Goal: Communication & Community: Answer question/provide support

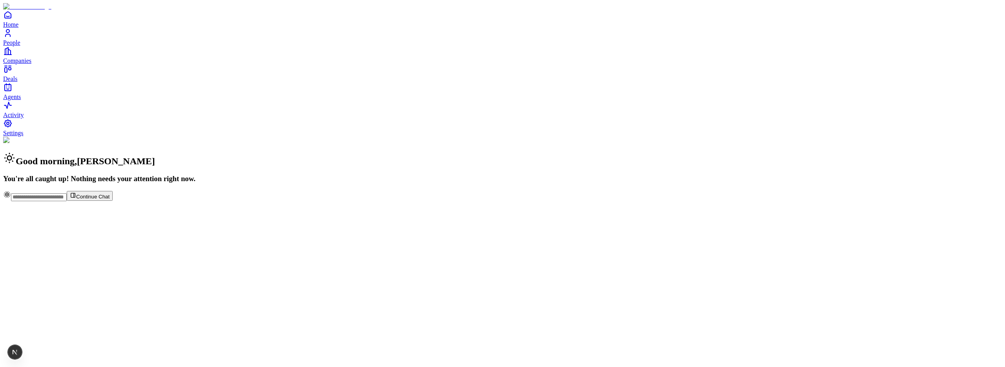
click at [20, 46] on span "People" at bounding box center [11, 42] width 17 height 7
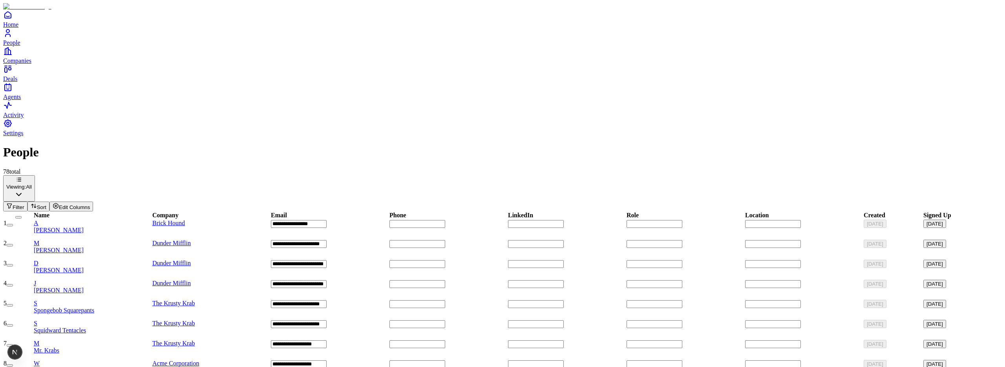
click at [118, 219] on div "A Akshay Guthal" at bounding box center [93, 226] width 118 height 14
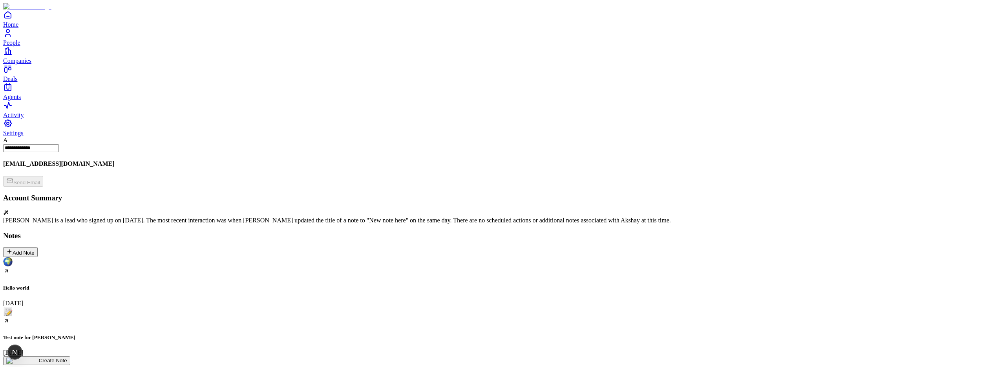
scroll to position [123, 0]
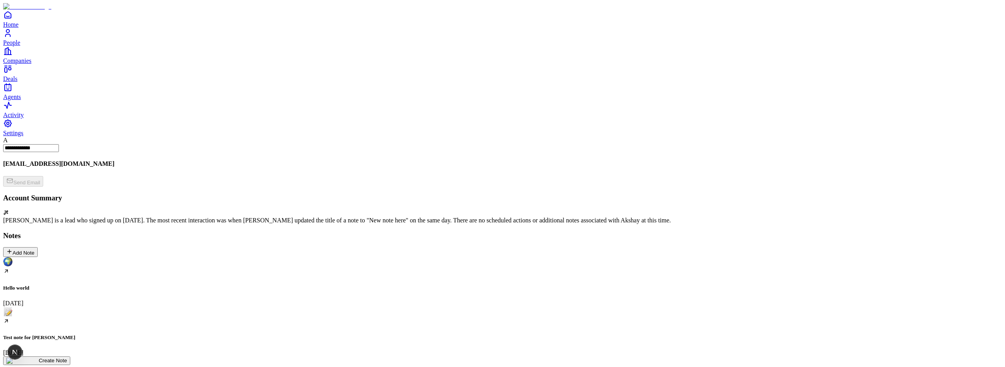
click at [58, 257] on div "Hello world August 12" at bounding box center [502, 281] width 999 height 49
click at [35, 335] on icon at bounding box center [31, 339] width 8 height 8
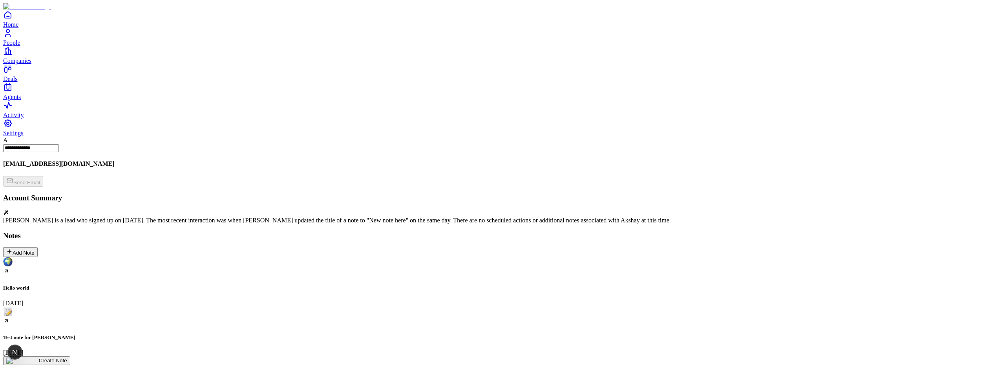
scroll to position [164, 0]
click at [252, 257] on div "Hello world August 12 Test note for carlos August 12 Create Note" at bounding box center [502, 311] width 999 height 108
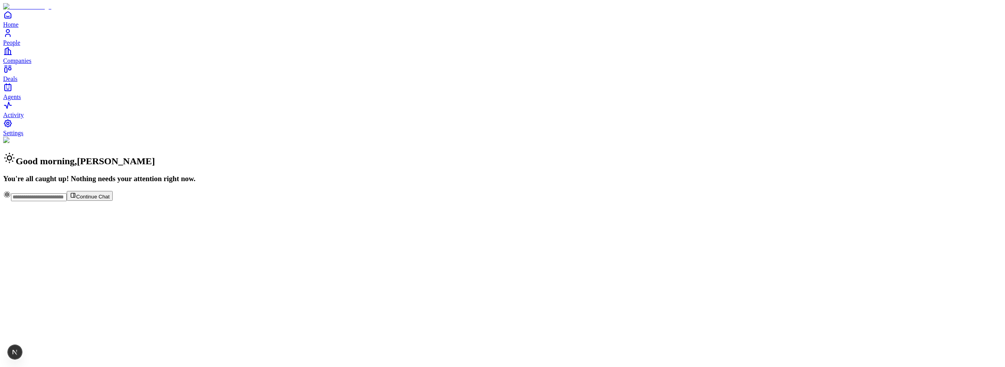
click at [20, 46] on span "People" at bounding box center [11, 42] width 17 height 7
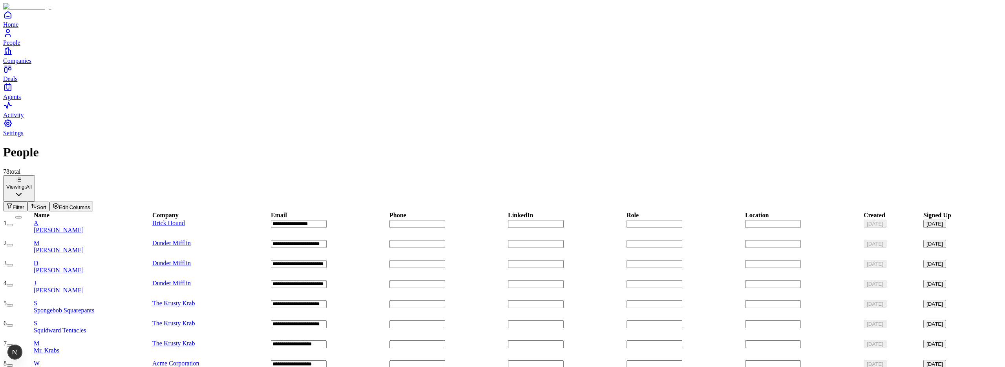
click at [84, 227] on span "[PERSON_NAME]" at bounding box center [59, 230] width 50 height 7
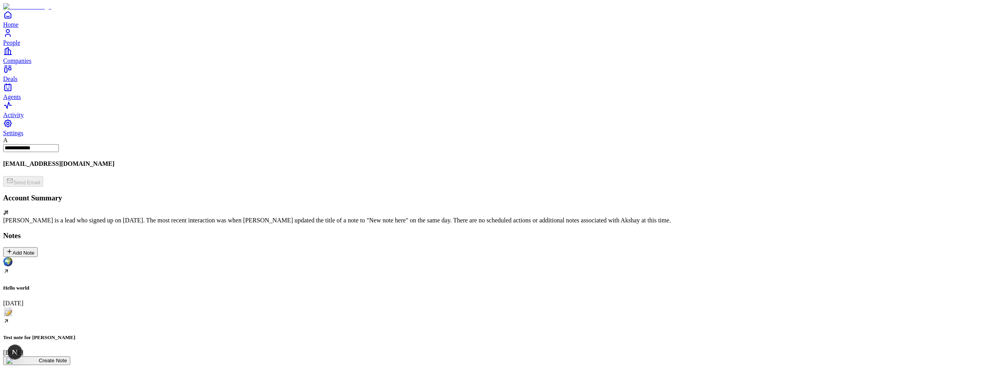
click at [35, 248] on div "Add Note" at bounding box center [20, 251] width 28 height 7
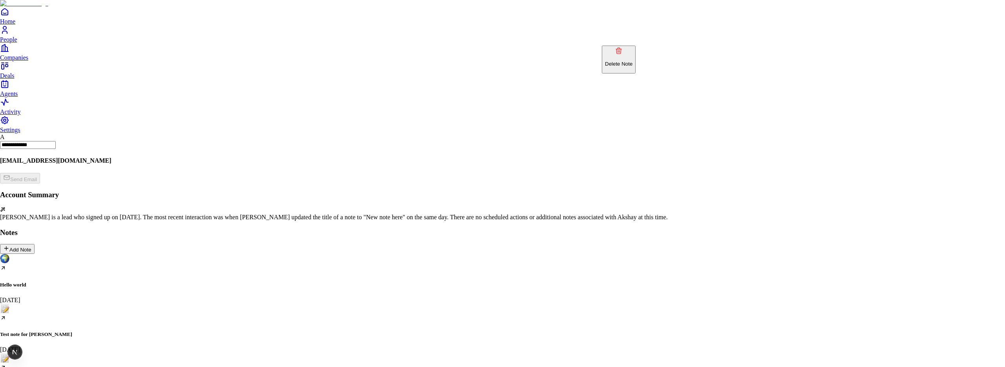
click at [625, 60] on button "Delete Note" at bounding box center [619, 60] width 34 height 28
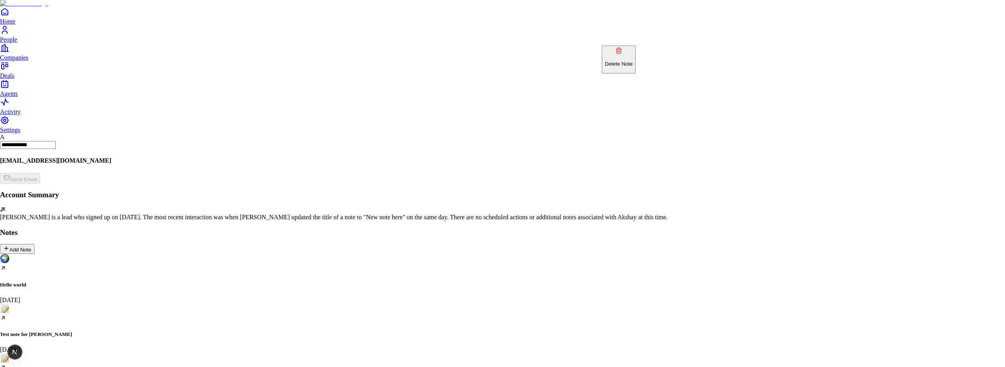
click at [632, 61] on p "Delete Note" at bounding box center [618, 64] width 27 height 6
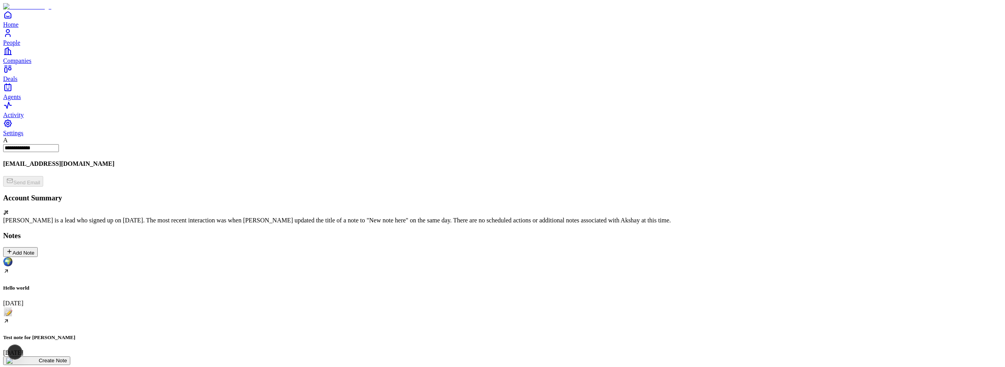
click at [170, 307] on div "Test note for carlos August 12" at bounding box center [502, 331] width 999 height 49
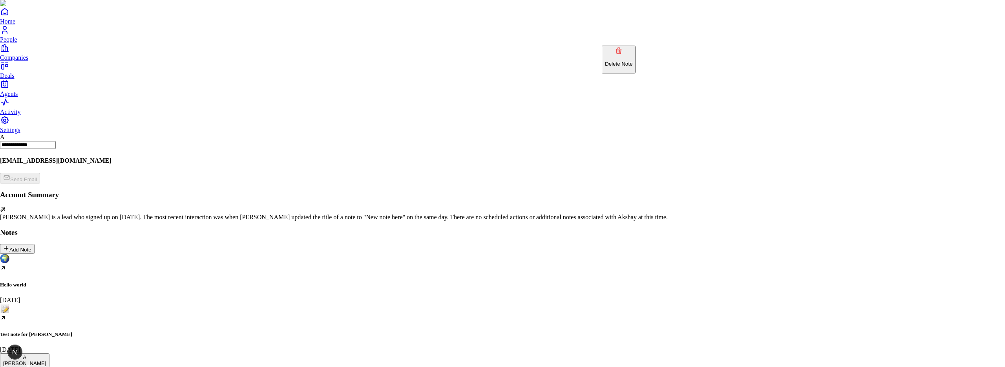
click at [632, 61] on p "Delete Note" at bounding box center [618, 64] width 27 height 6
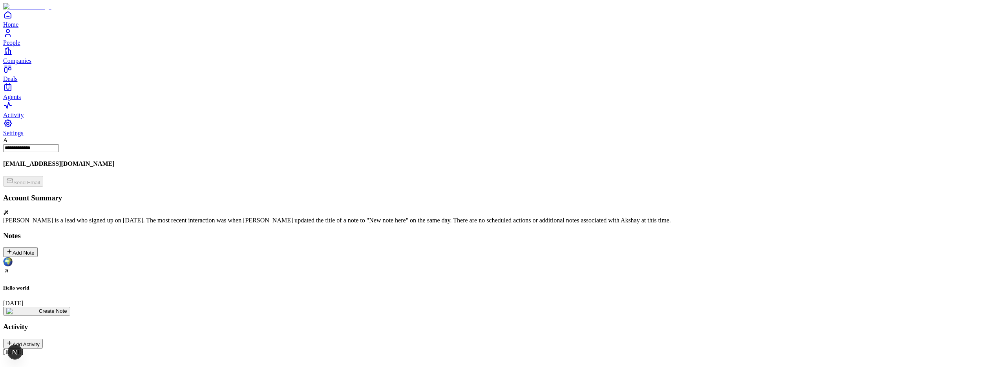
click at [18, 28] on span "Home" at bounding box center [10, 24] width 15 height 7
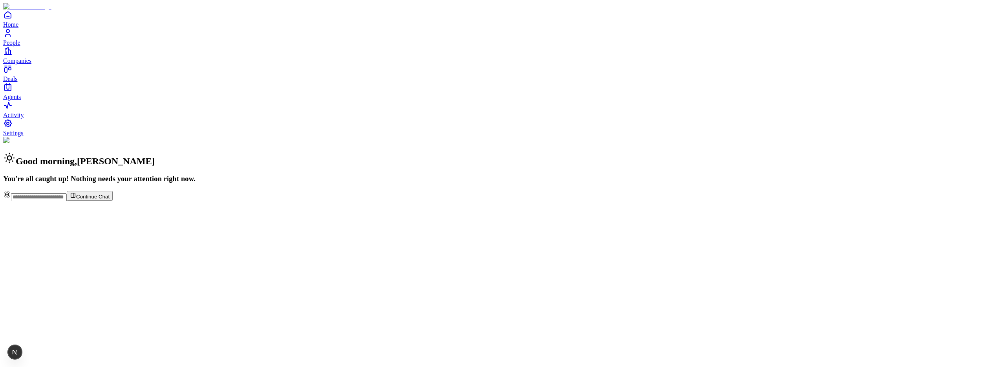
click at [20, 46] on span "People" at bounding box center [11, 42] width 17 height 7
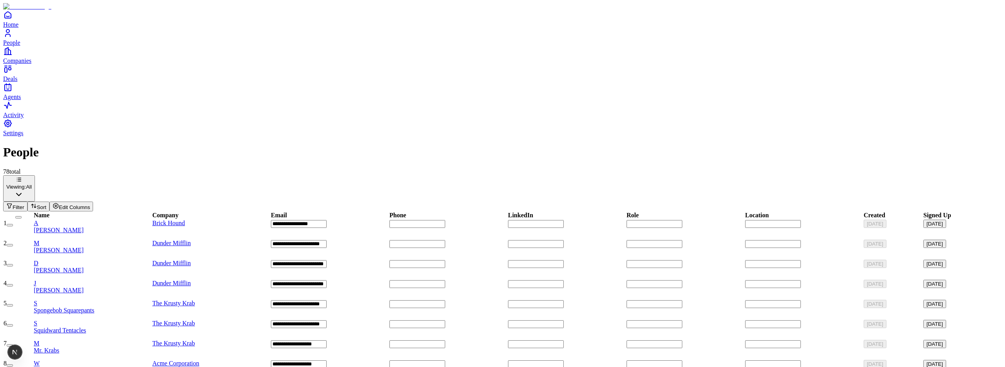
click at [119, 239] on div "M [PERSON_NAME]" at bounding box center [93, 246] width 118 height 14
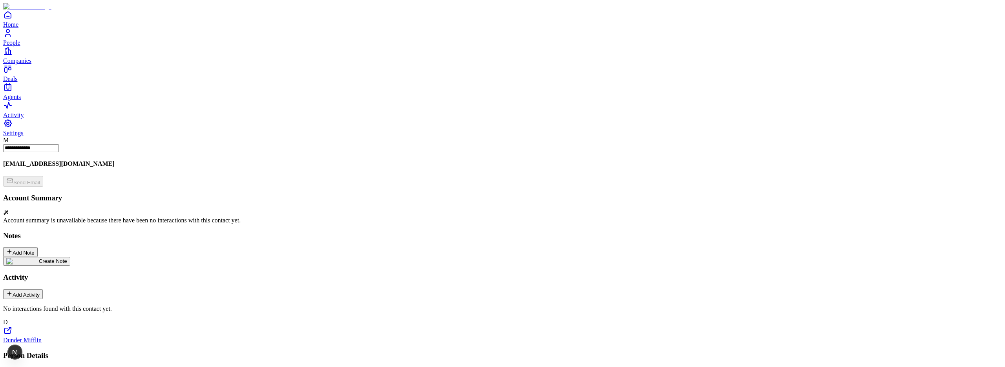
click at [39, 258] on img at bounding box center [22, 261] width 33 height 6
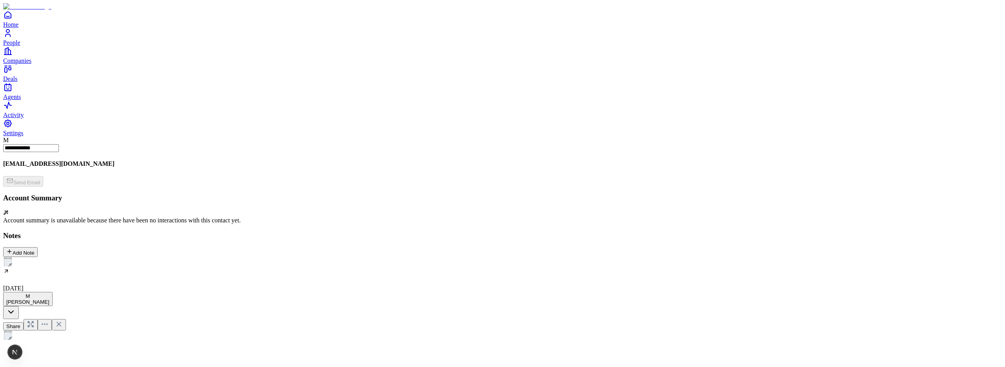
click at [392, 349] on h2 at bounding box center [502, 354] width 999 height 10
drag, startPoint x: 436, startPoint y: 170, endPoint x: 523, endPoint y: 137, distance: 93.7
click at [63, 335] on icon at bounding box center [59, 339] width 8 height 8
click at [35, 248] on div "Add Note" at bounding box center [20, 251] width 28 height 7
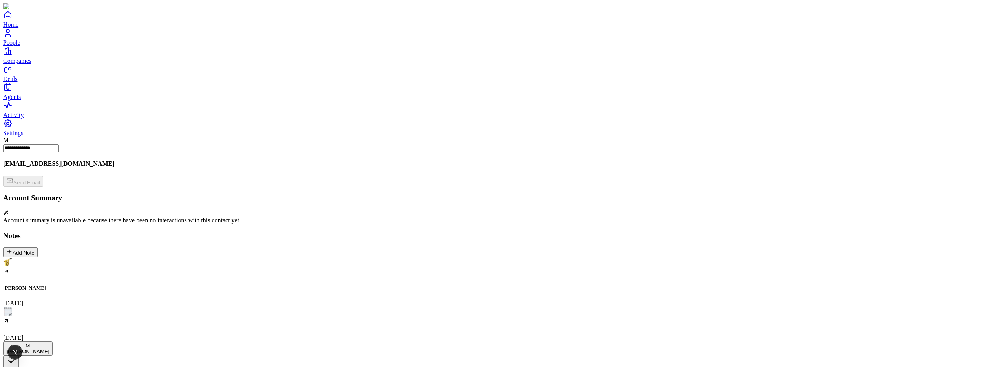
click at [61, 337] on icon at bounding box center [59, 339] width 4 height 4
click at [19, 46] on link "People" at bounding box center [502, 37] width 999 height 18
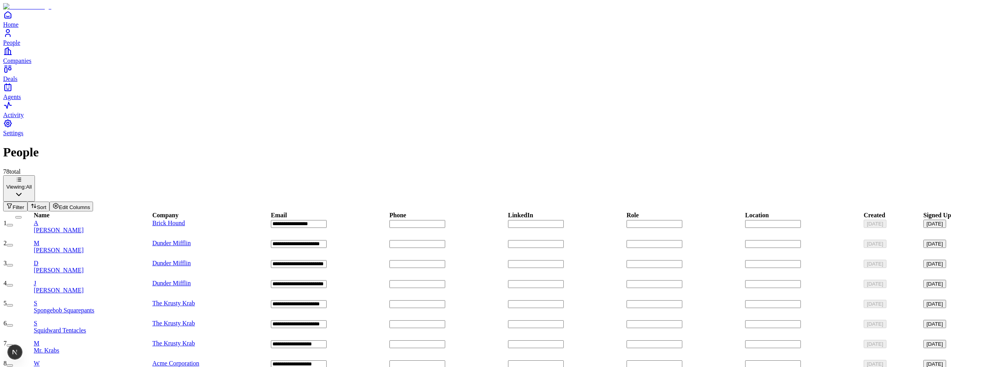
click at [84, 287] on span "[PERSON_NAME]" at bounding box center [59, 290] width 50 height 7
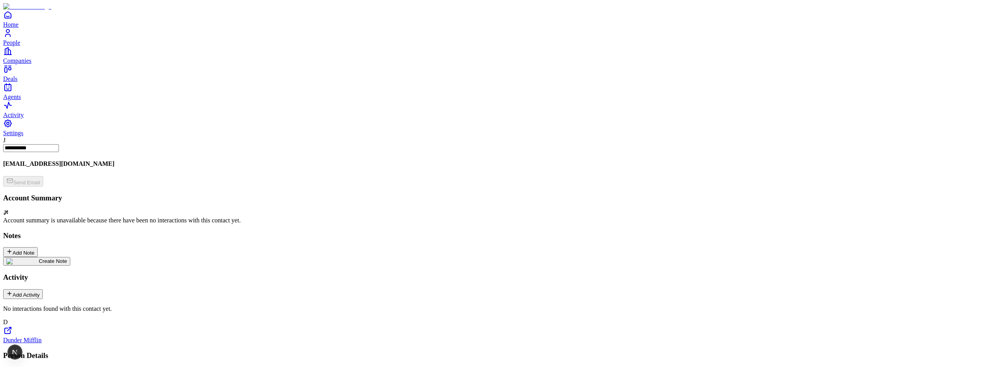
click at [38, 247] on button "Add Note" at bounding box center [20, 252] width 35 height 10
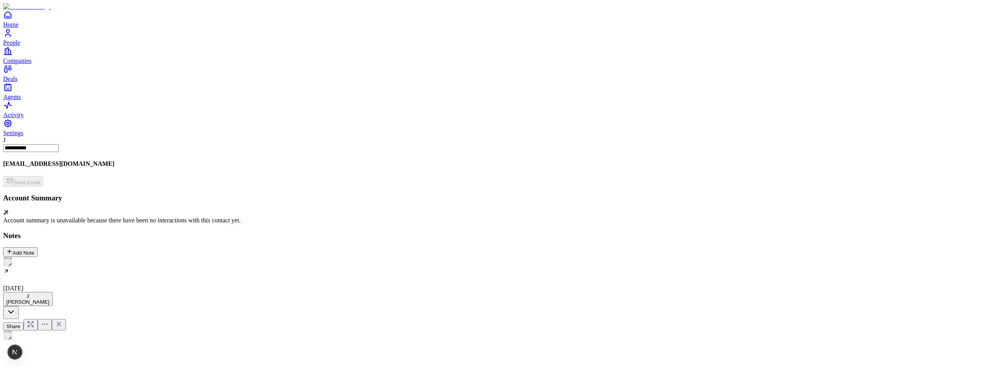
click at [395, 349] on h2 at bounding box center [502, 354] width 999 height 10
click at [63, 335] on icon at bounding box center [59, 339] width 8 height 8
click at [22, 46] on link "People" at bounding box center [502, 37] width 999 height 18
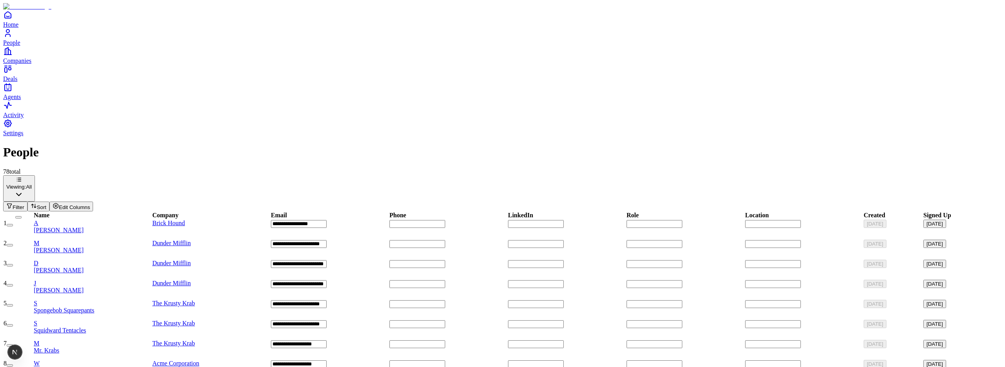
click at [84, 267] on span "[PERSON_NAME]" at bounding box center [59, 270] width 50 height 7
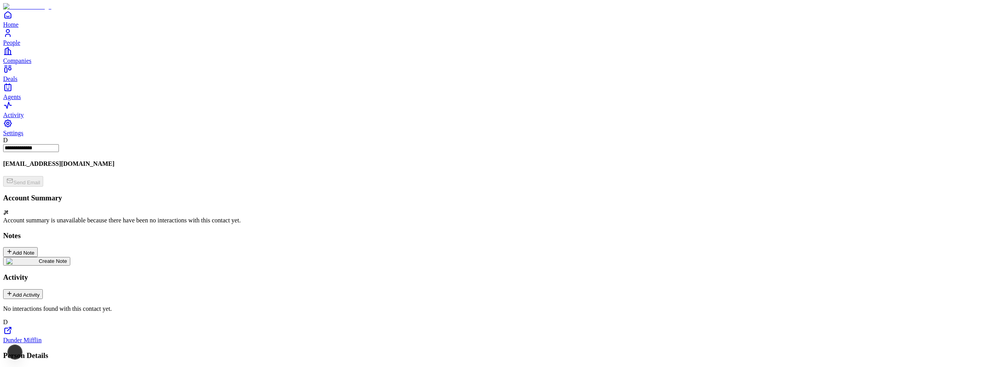
click at [67, 258] on div "Create Note" at bounding box center [36, 261] width 61 height 6
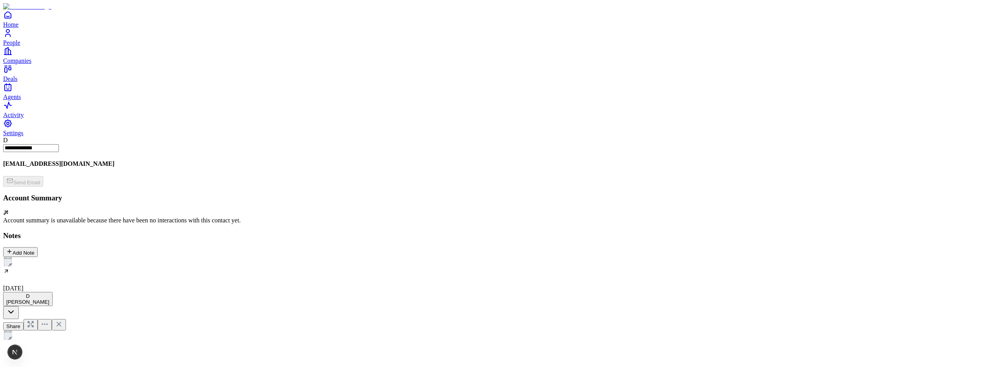
click at [407, 349] on h2 at bounding box center [502, 354] width 999 height 10
click at [61, 337] on icon at bounding box center [59, 339] width 4 height 4
click at [38, 247] on button "Add Note" at bounding box center [20, 252] width 35 height 10
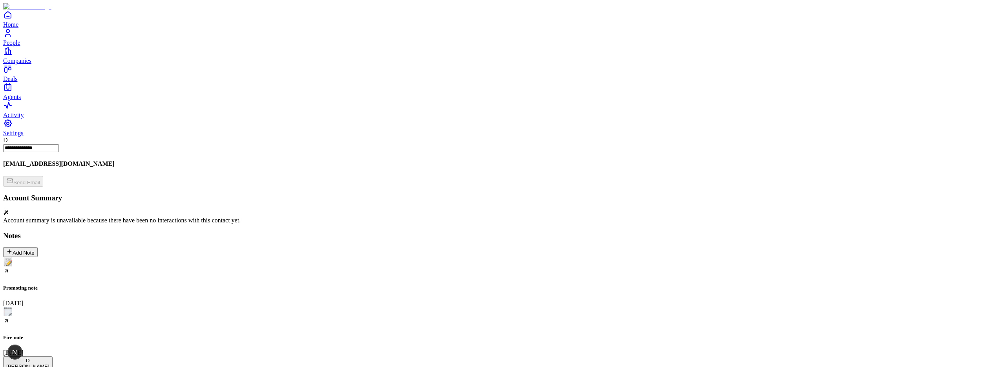
click at [321, 257] on div "Promoting note [DATE] Firing note [DATE] Create Note" at bounding box center [502, 311] width 999 height 108
click at [18, 28] on span "Home" at bounding box center [10, 24] width 15 height 7
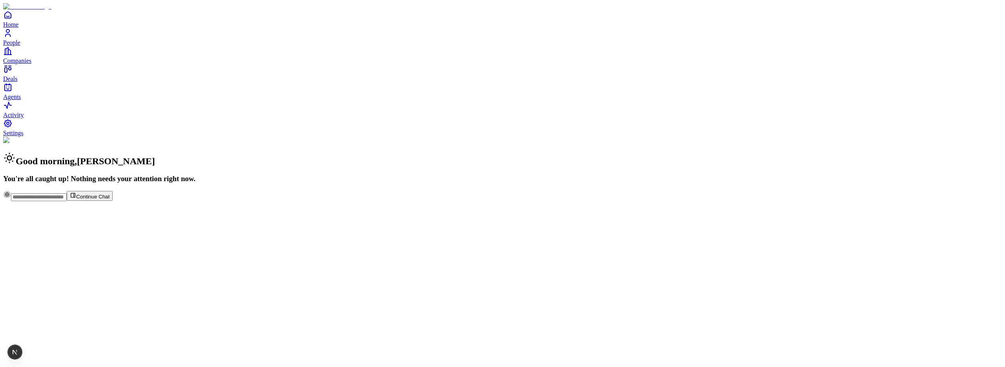
click at [67, 201] on input "text" at bounding box center [39, 197] width 56 height 8
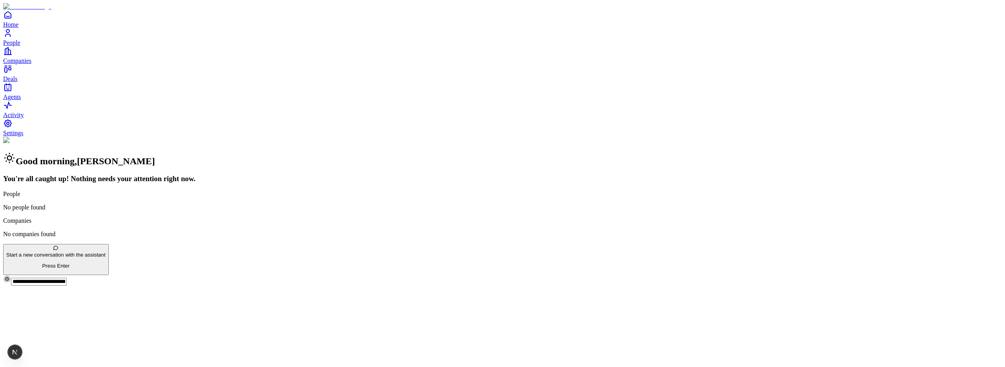
type input "**********"
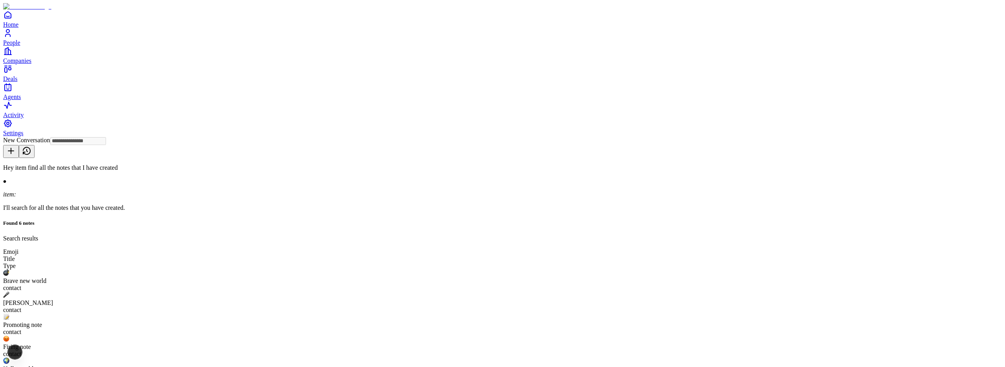
scroll to position [158, 0]
type input "**********"
